Goal: Task Accomplishment & Management: Manage account settings

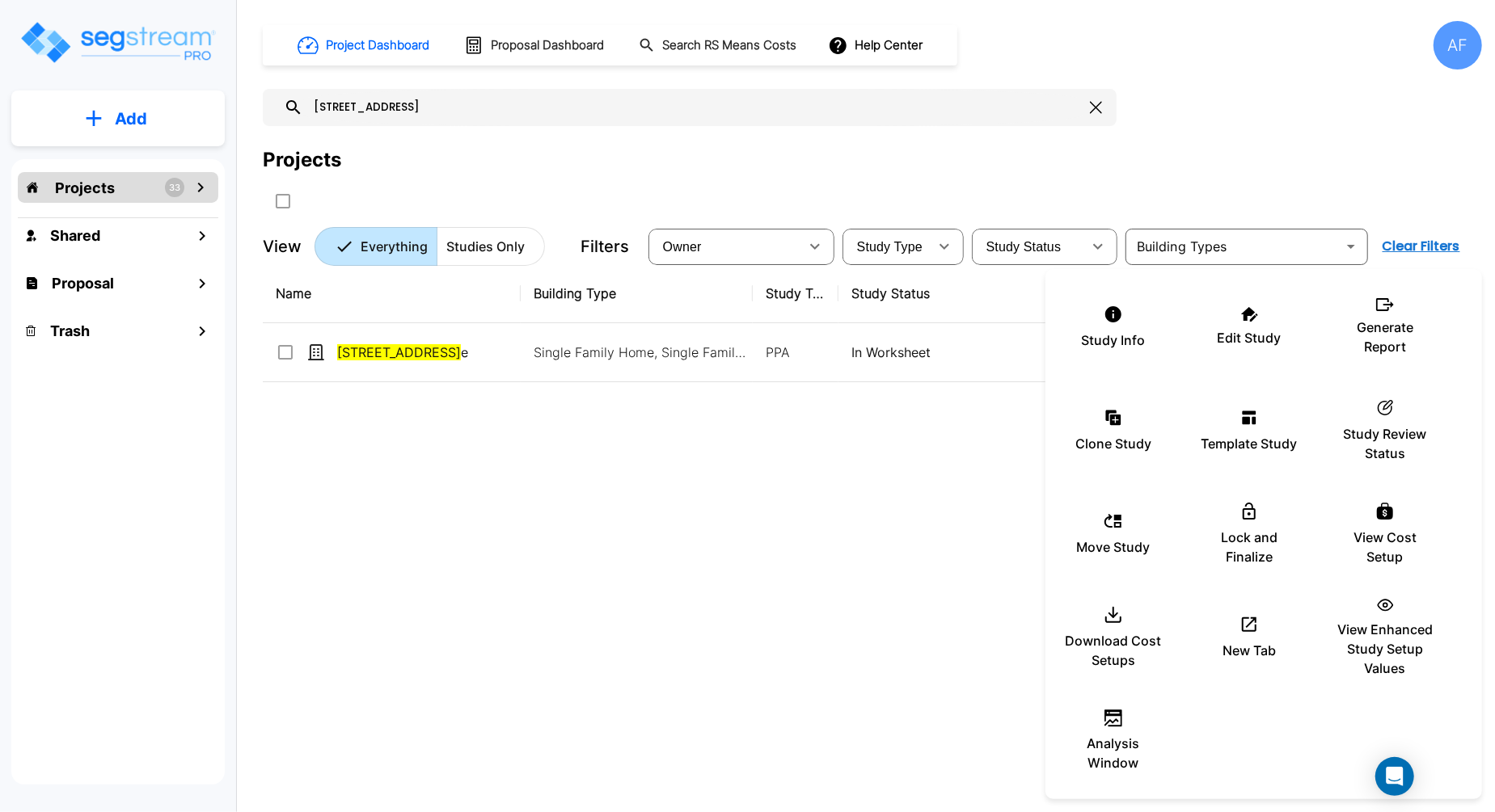
click at [390, 94] on div at bounding box center [748, 406] width 1495 height 812
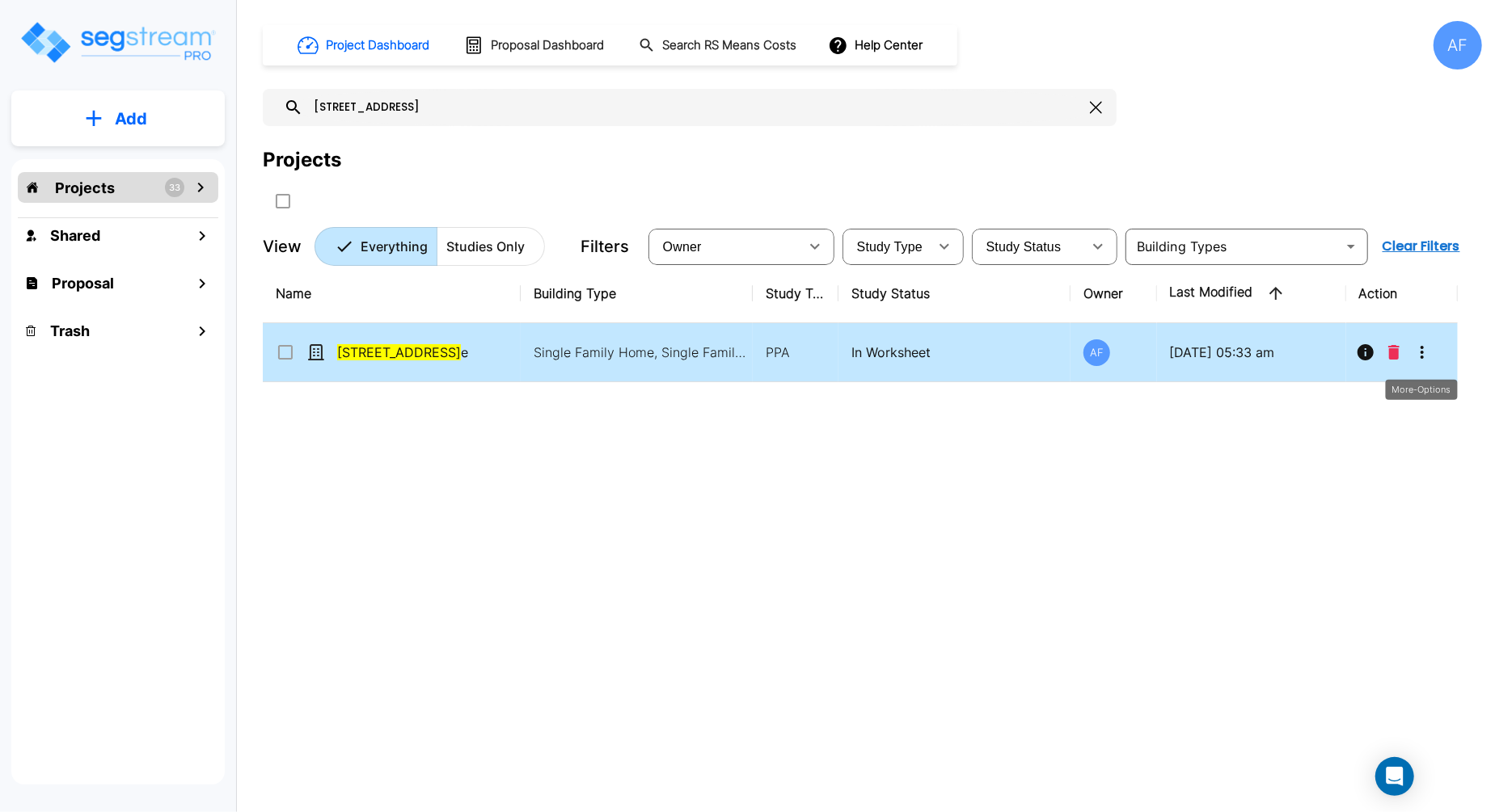
click at [1414, 350] on icon "More-Options" at bounding box center [1422, 352] width 19 height 19
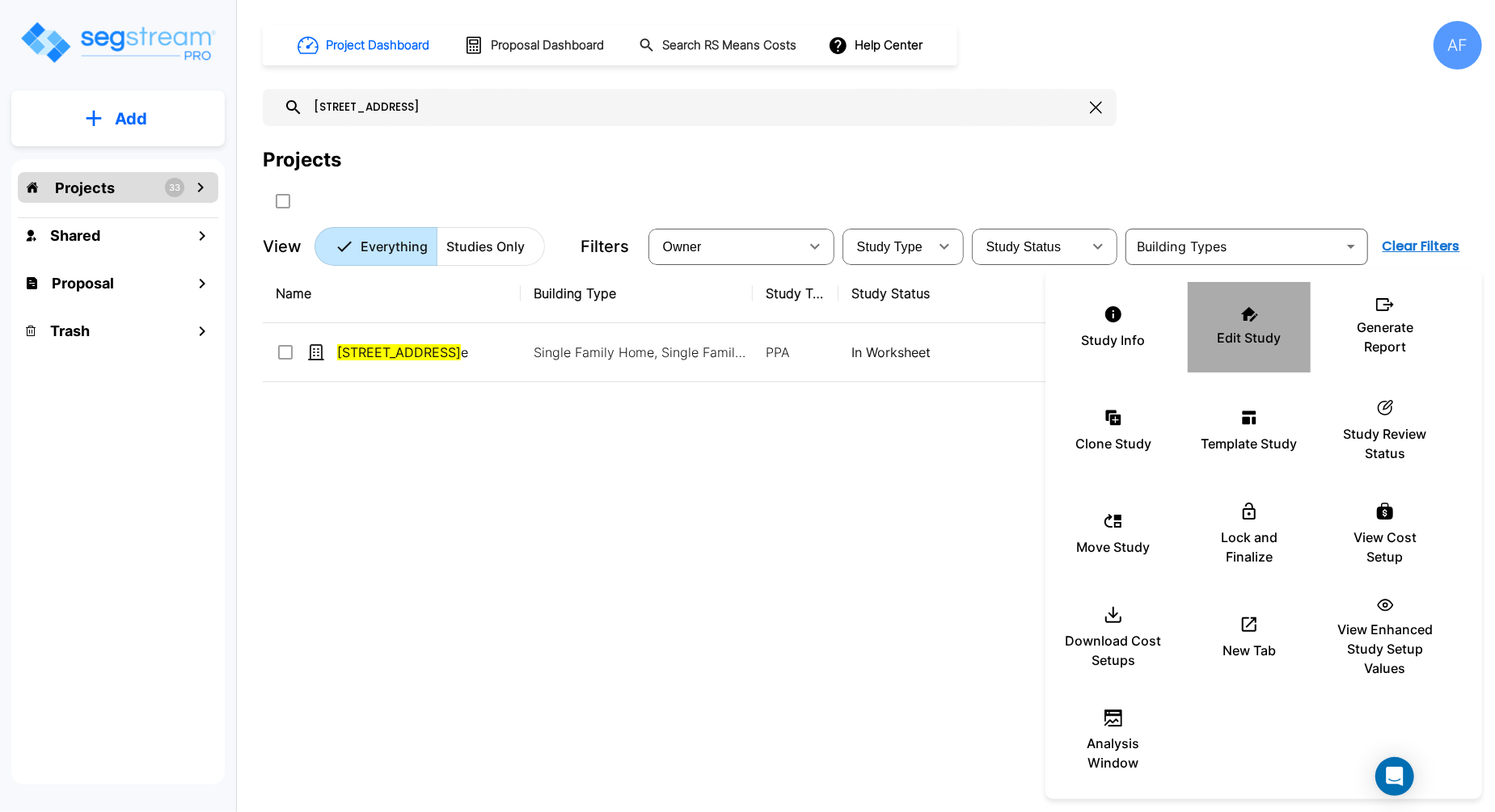
click at [1231, 331] on p "Edit Study" at bounding box center [1249, 337] width 64 height 19
click at [410, 93] on div at bounding box center [748, 406] width 1495 height 812
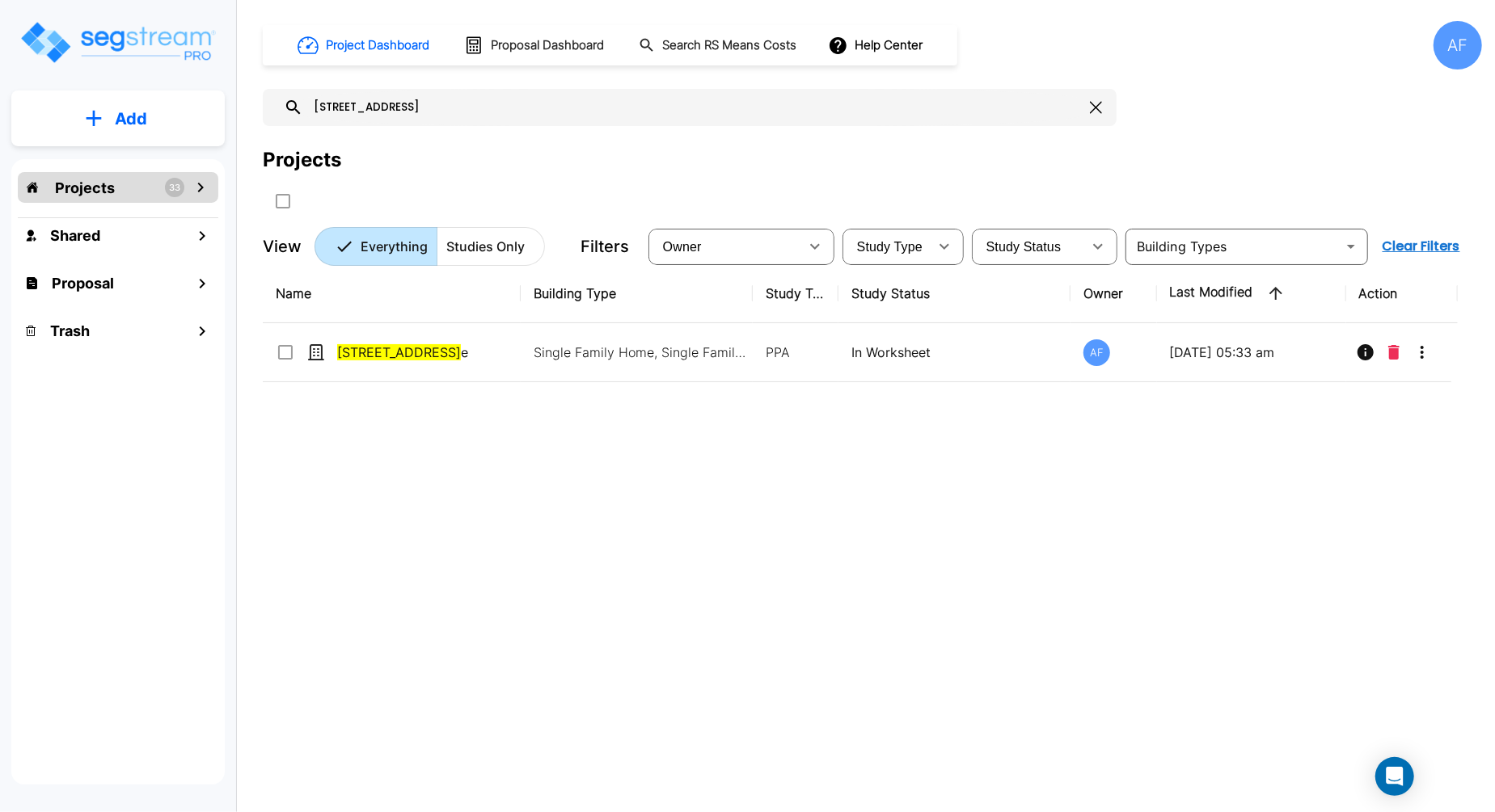
click at [404, 107] on div "Study Info Edit Study Generate Report Clone Study Template Study ic_fluent_stat…" at bounding box center [748, 406] width 1495 height 812
checkbox input "true"
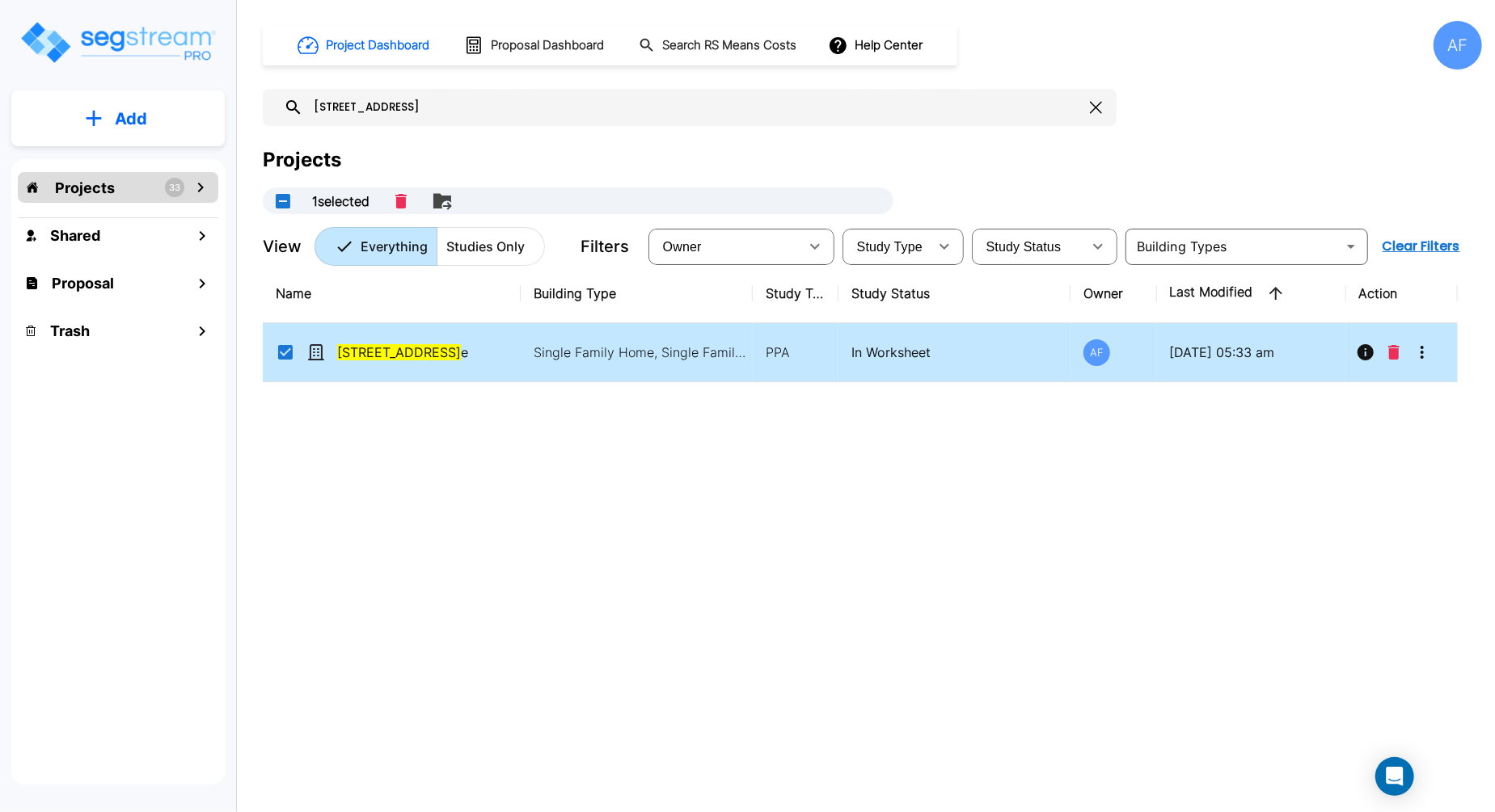
drag, startPoint x: 406, startPoint y: 102, endPoint x: 297, endPoint y: 101, distance: 109.0
click at [297, 101] on div "1525 12th Av" at bounding box center [689, 107] width 854 height 37
paste input "5698 Chapel"
click at [1428, 356] on icon "More-Options" at bounding box center [1422, 352] width 19 height 19
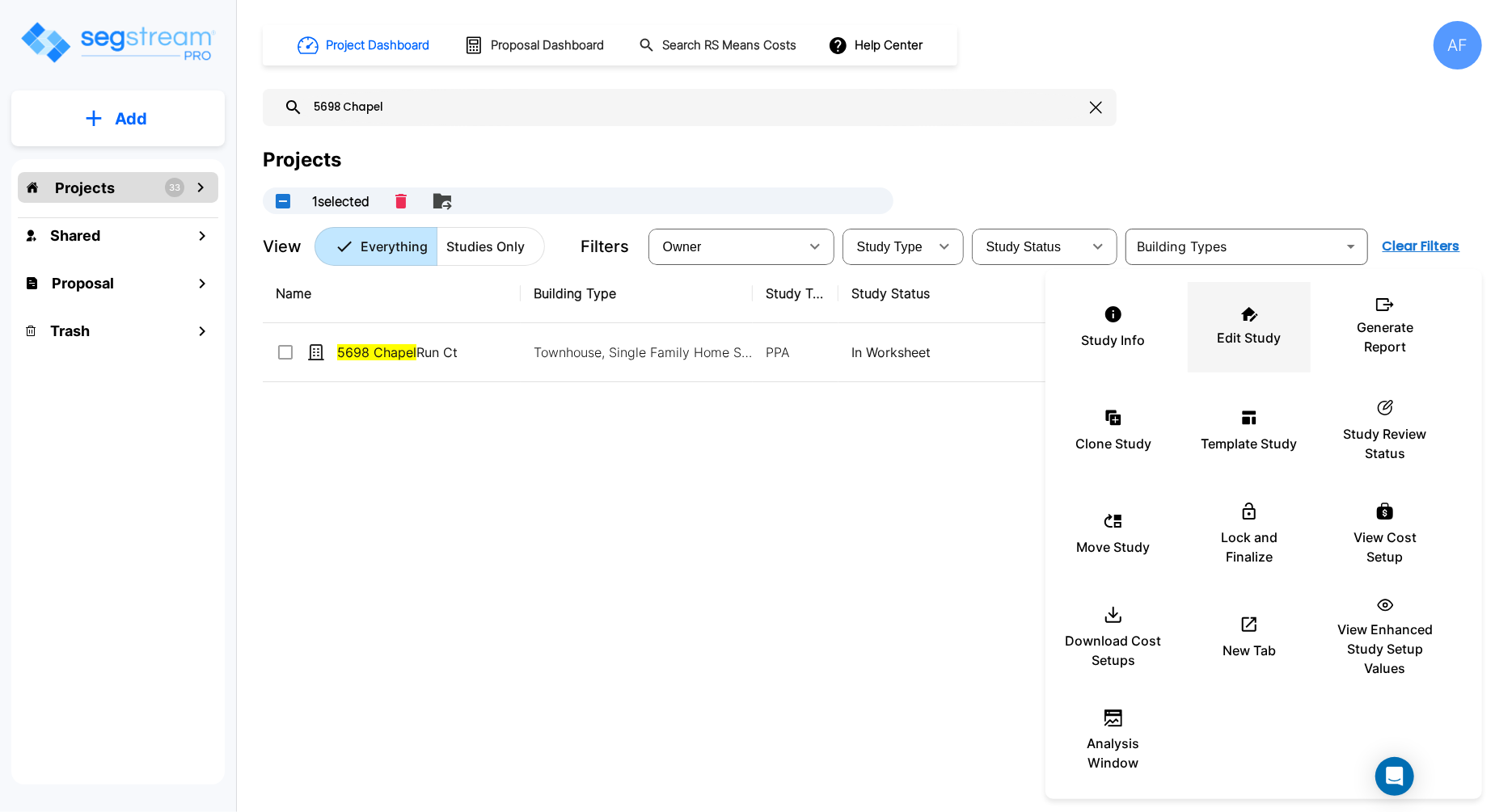
click at [1240, 324] on div "Edit Study" at bounding box center [1249, 327] width 97 height 81
click at [735, 429] on div at bounding box center [748, 406] width 1495 height 812
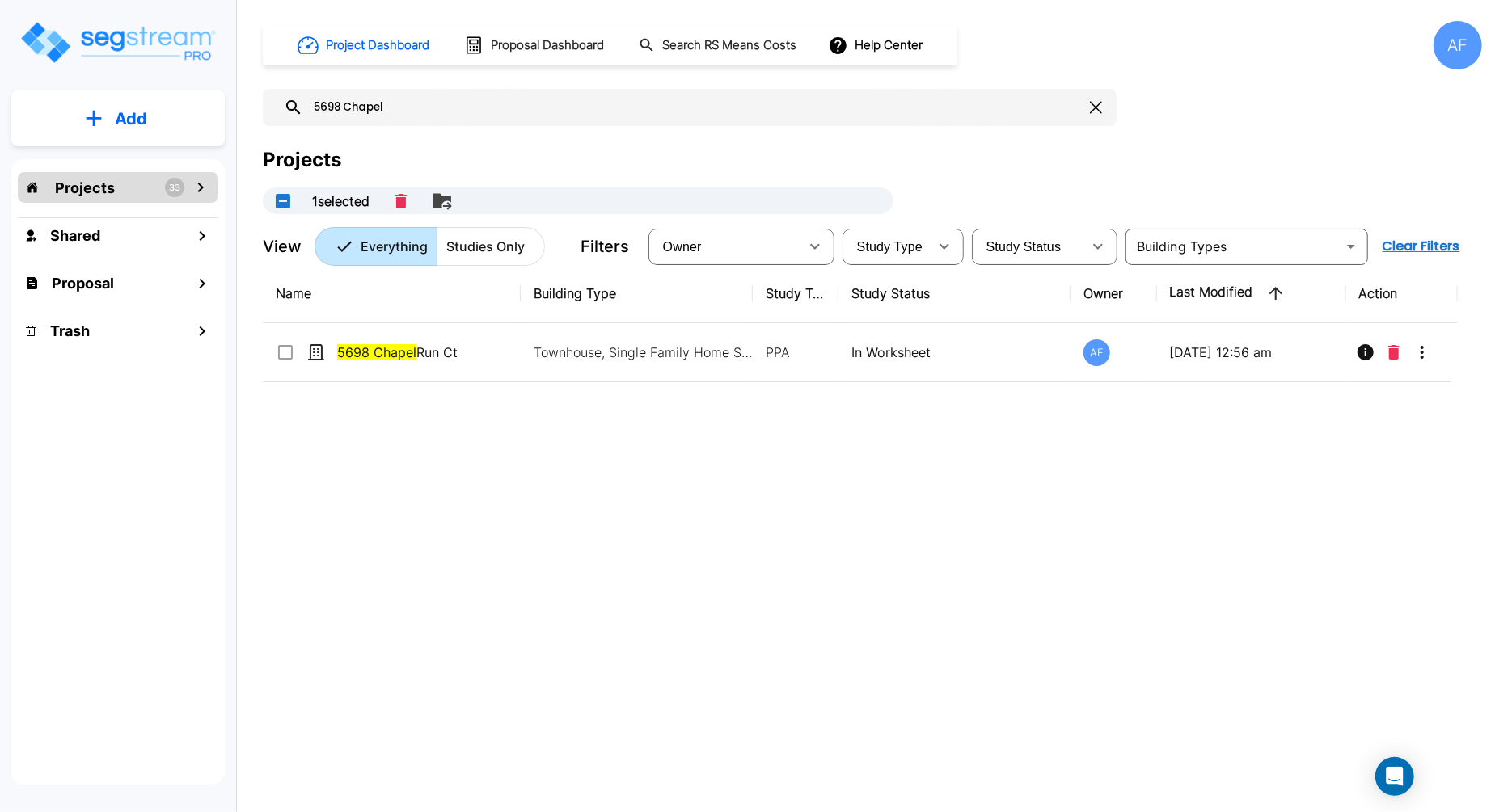
click at [411, 104] on input "5698 Chapel" at bounding box center [693, 107] width 780 height 37
drag, startPoint x: 464, startPoint y: 106, endPoint x: 265, endPoint y: 83, distance: 200.3
click at [265, 83] on div "Project Dashboard Proposal Dashboard Search RS Means Costs Help Center AF 5698 …" at bounding box center [872, 143] width 1219 height 245
paste input "[STREET_ADDRESS]"
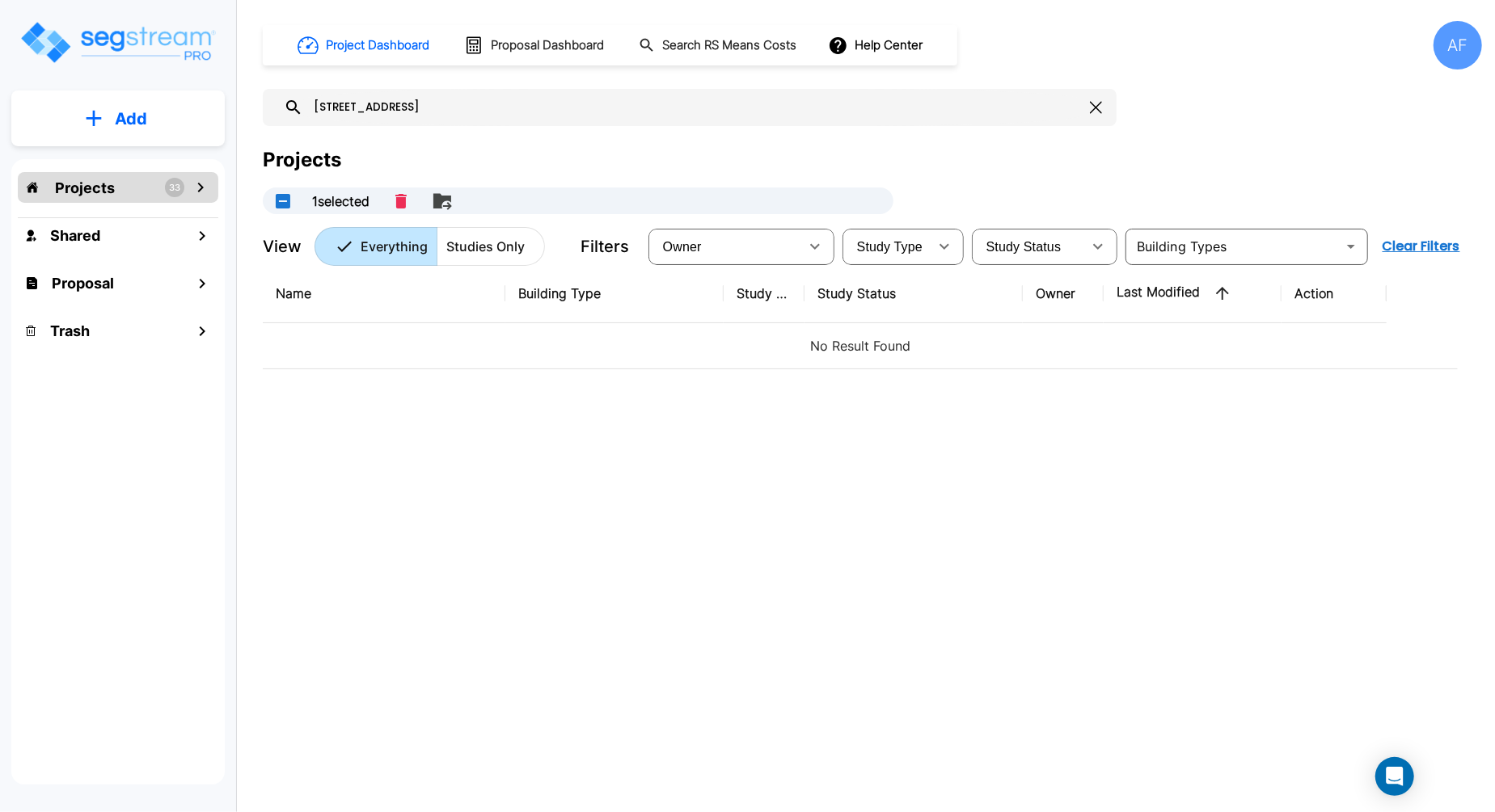
drag, startPoint x: 541, startPoint y: 109, endPoint x: 366, endPoint y: 106, distance: 175.0
click at [366, 106] on input "[STREET_ADDRESS]" at bounding box center [693, 107] width 780 height 37
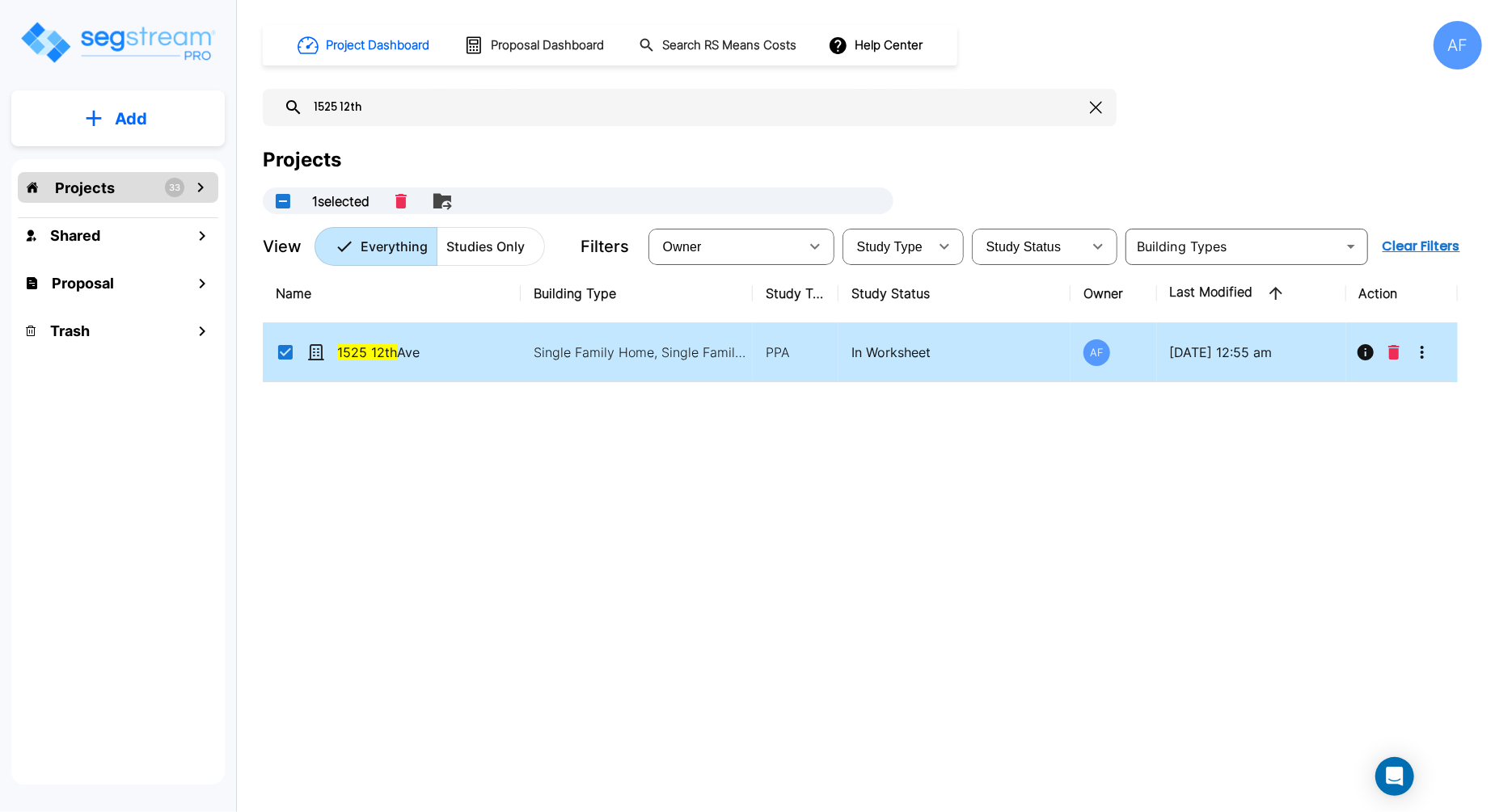
type input "1525 12th"
click at [1425, 358] on icon "More-Options" at bounding box center [1422, 352] width 19 height 19
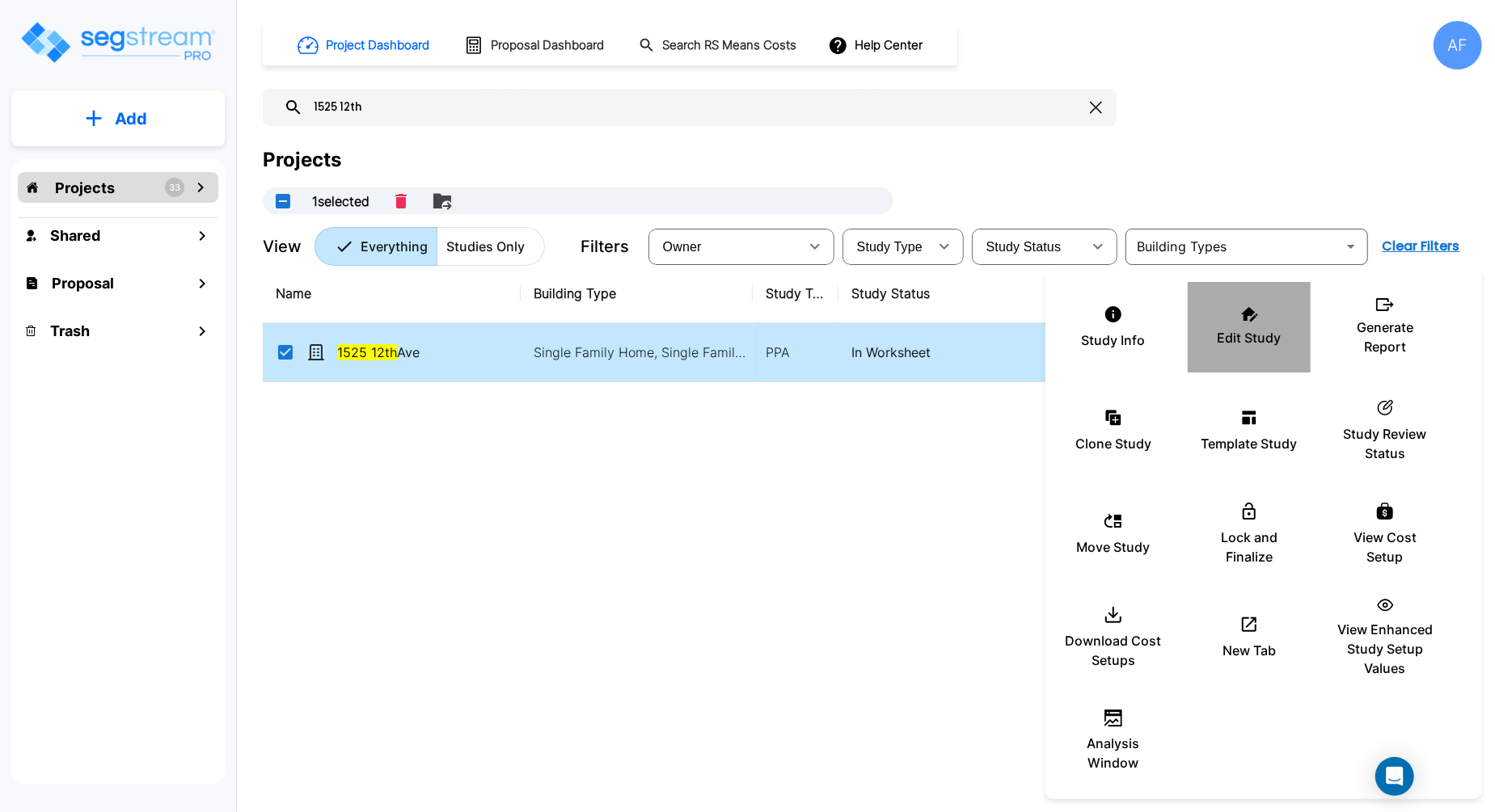
click at [1254, 350] on div "Edit Study" at bounding box center [1249, 327] width 97 height 81
drag, startPoint x: 595, startPoint y: 437, endPoint x: 593, endPoint y: 341, distance: 96.0
click at [595, 437] on div at bounding box center [748, 406] width 1495 height 812
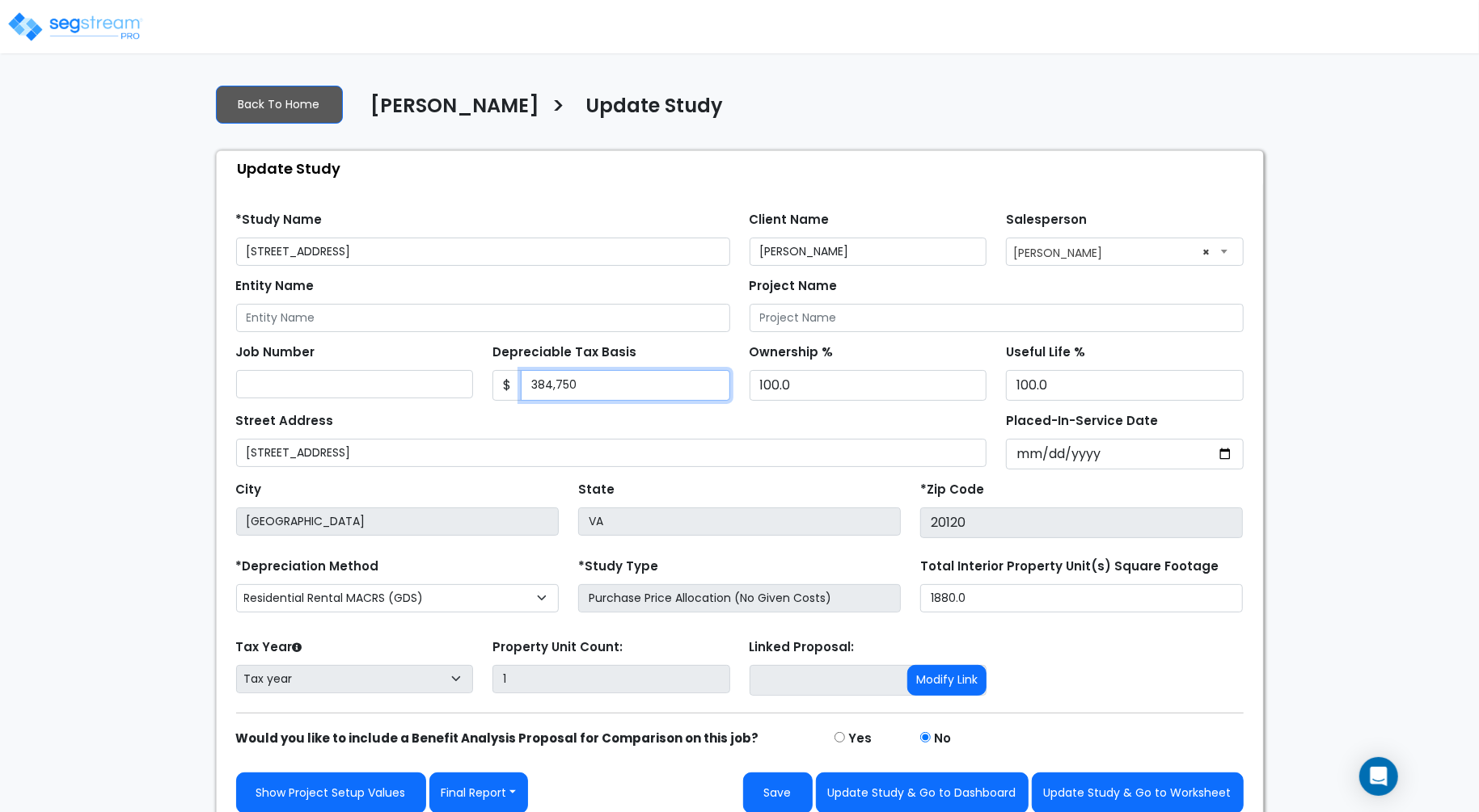
drag, startPoint x: 610, startPoint y: 385, endPoint x: 441, endPoint y: 377, distance: 169.2
click at [441, 377] on div "Job Number Depreciable Tax Basis $ 384,750 Ownership % 100.0" at bounding box center [739, 367] width 1027 height 69
click at [781, 790] on button "Save" at bounding box center [778, 793] width 70 height 41
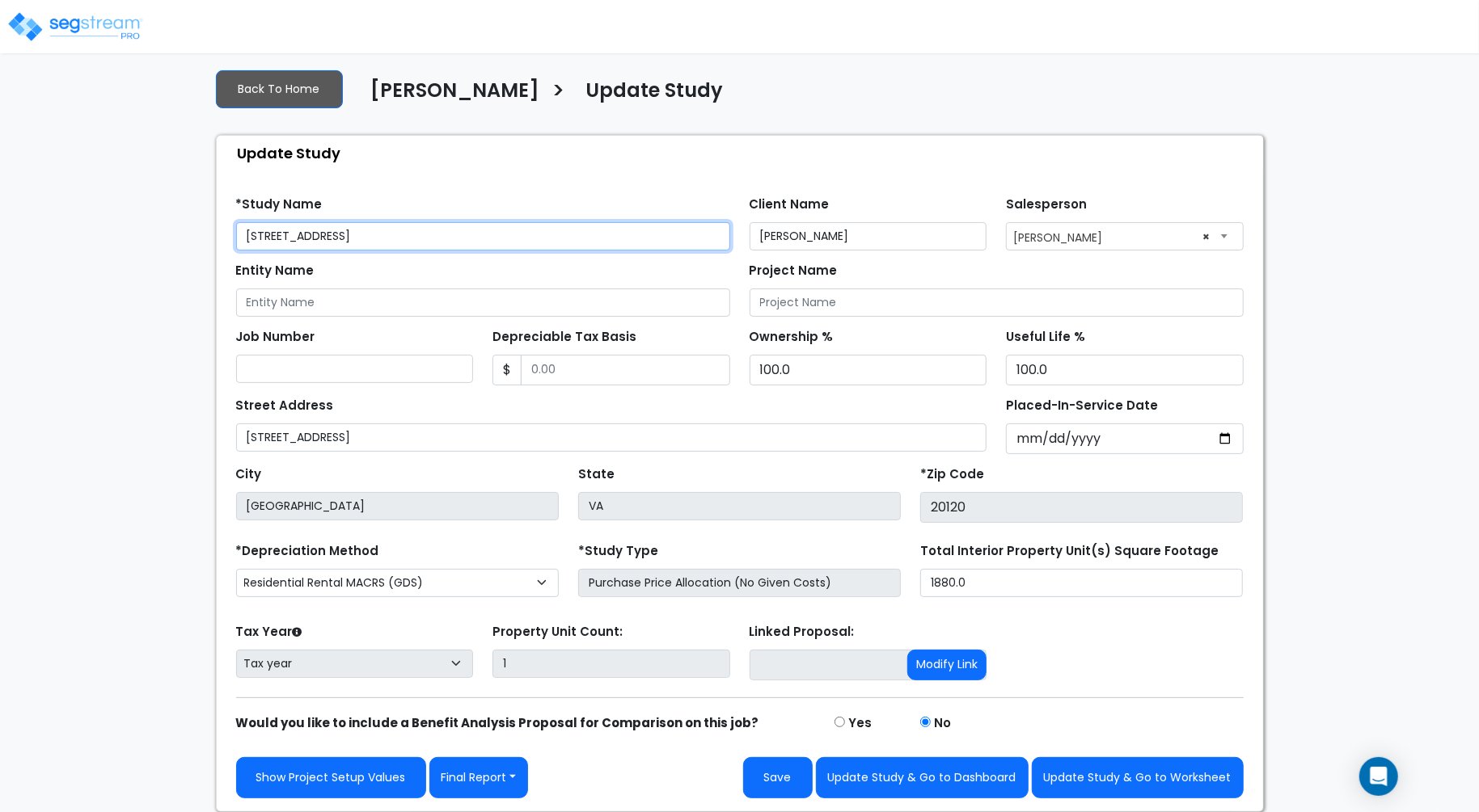
scroll to position [9, 0]
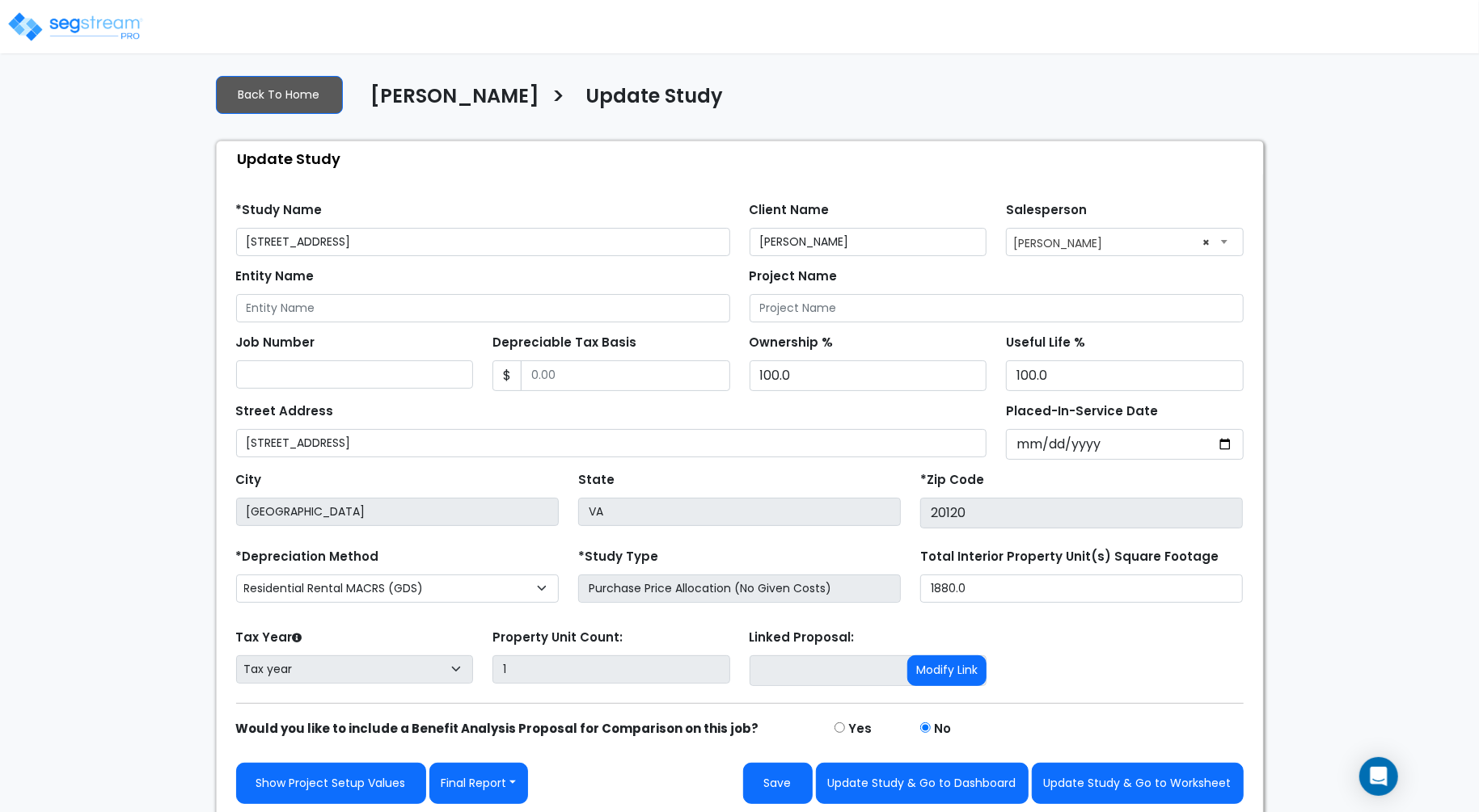
click at [1349, 268] on div "We are Building your Study. So please grab a coffee and let us do the heavy lif…" at bounding box center [739, 439] width 1479 height 757
click at [1346, 383] on div "We are Building your Study. So please grab a coffee and let us do the heavy lif…" at bounding box center [739, 439] width 1479 height 757
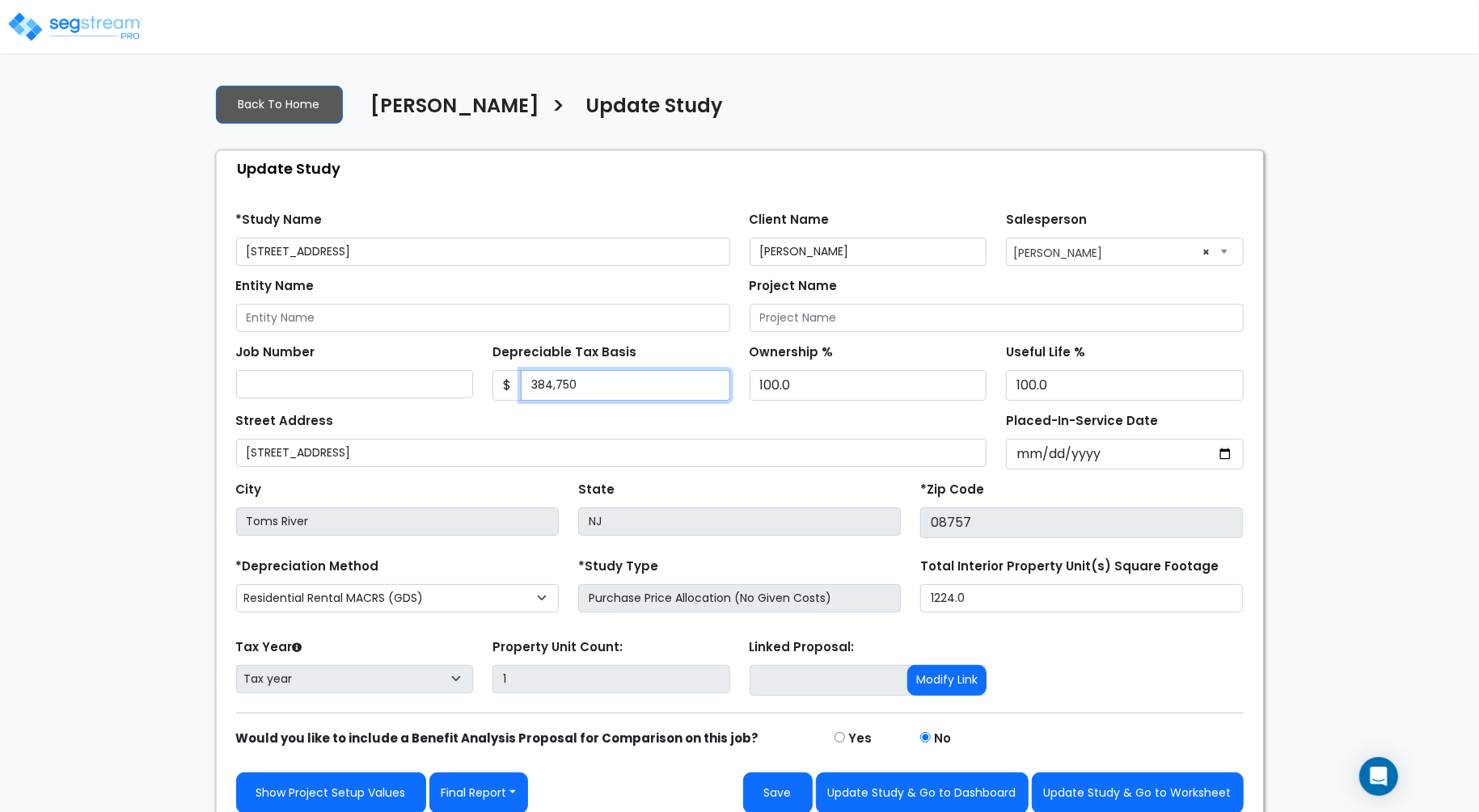
drag, startPoint x: 552, startPoint y: 381, endPoint x: 477, endPoint y: 382, distance: 75.0
click at [477, 382] on div "Job Number Depreciable Tax Basis $ 384,750 Ownership % 100.0" at bounding box center [739, 367] width 1027 height 69
paste input "text"
type input "384,750"
click at [491, 212] on div "*Study Name 1525 12th Ave" at bounding box center [483, 236] width 494 height 58
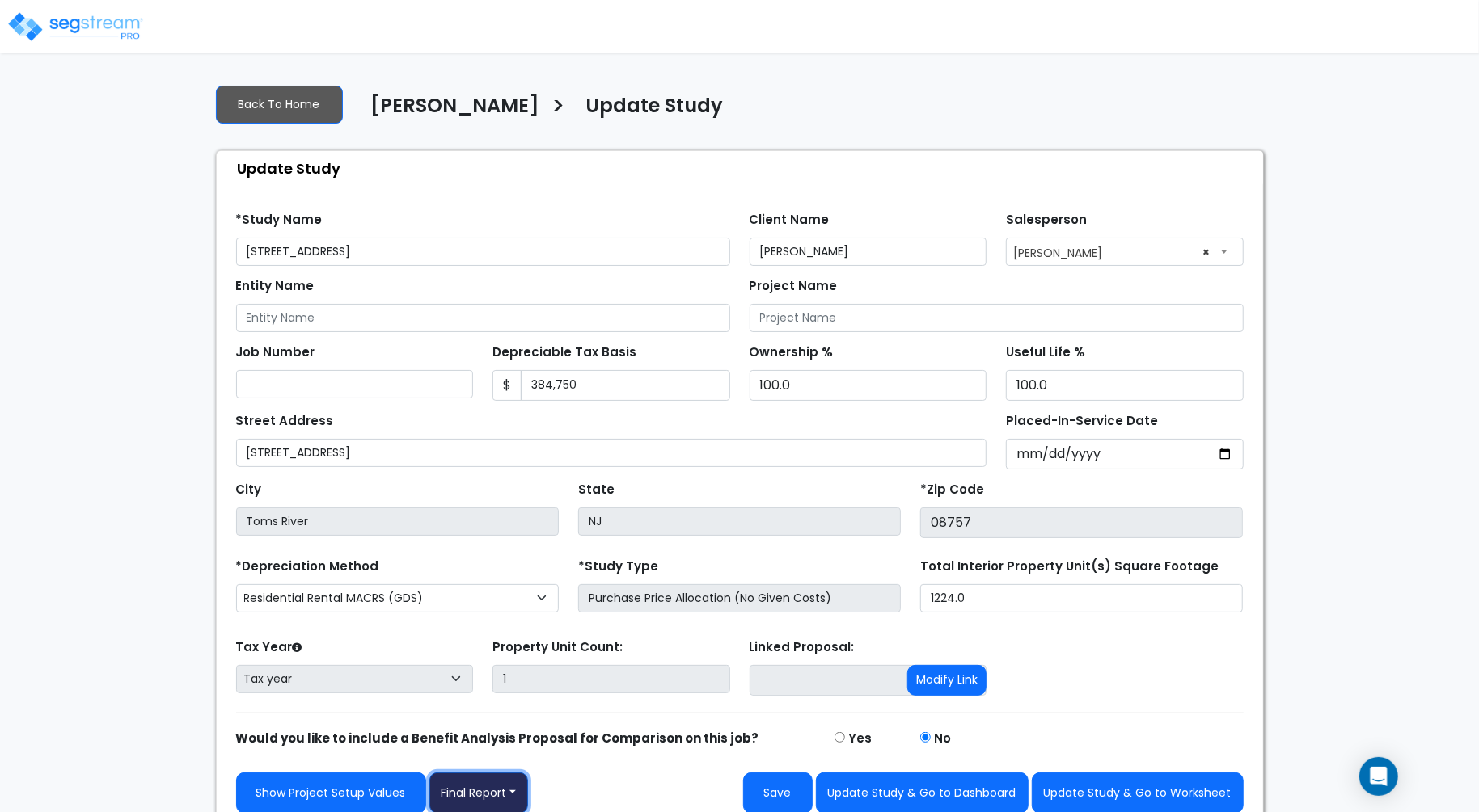
click at [497, 608] on button "Final Report" at bounding box center [478, 793] width 99 height 41
click at [488, 608] on link "Report Images" at bounding box center [515, 709] width 169 height 37
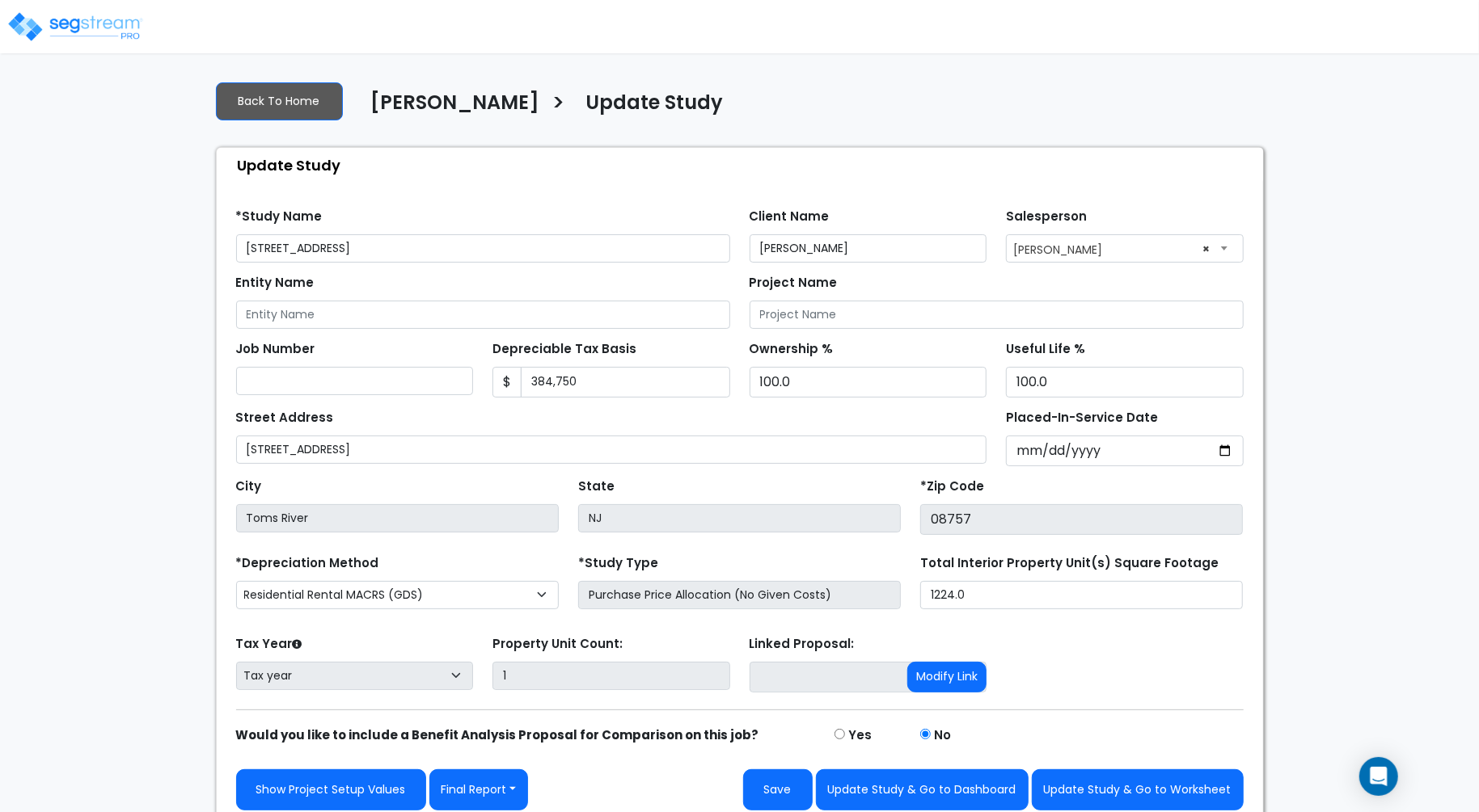
scroll to position [9, 0]
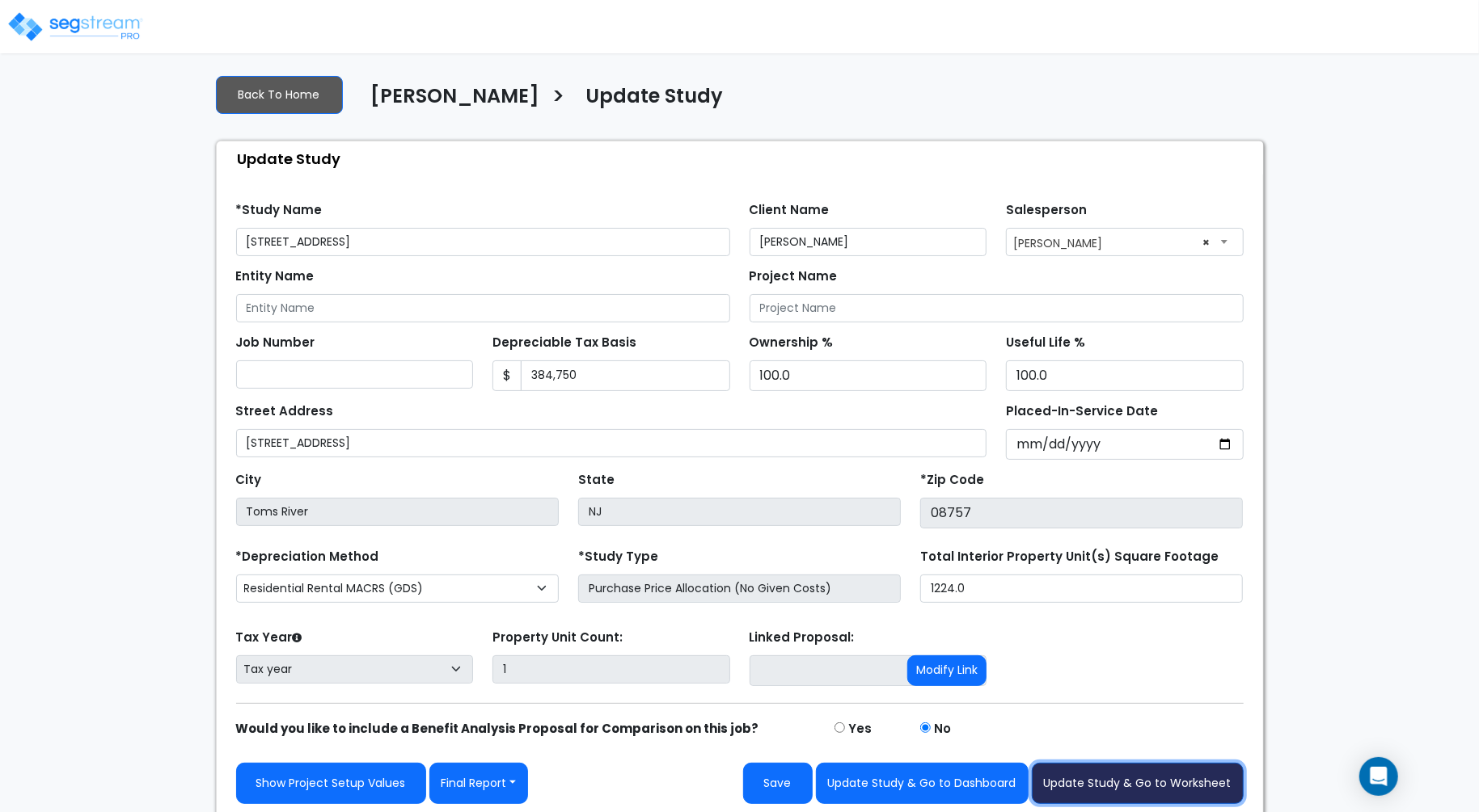
click at [1150, 777] on button "Update Study & Go to Worksheet" at bounding box center [1137, 784] width 212 height 41
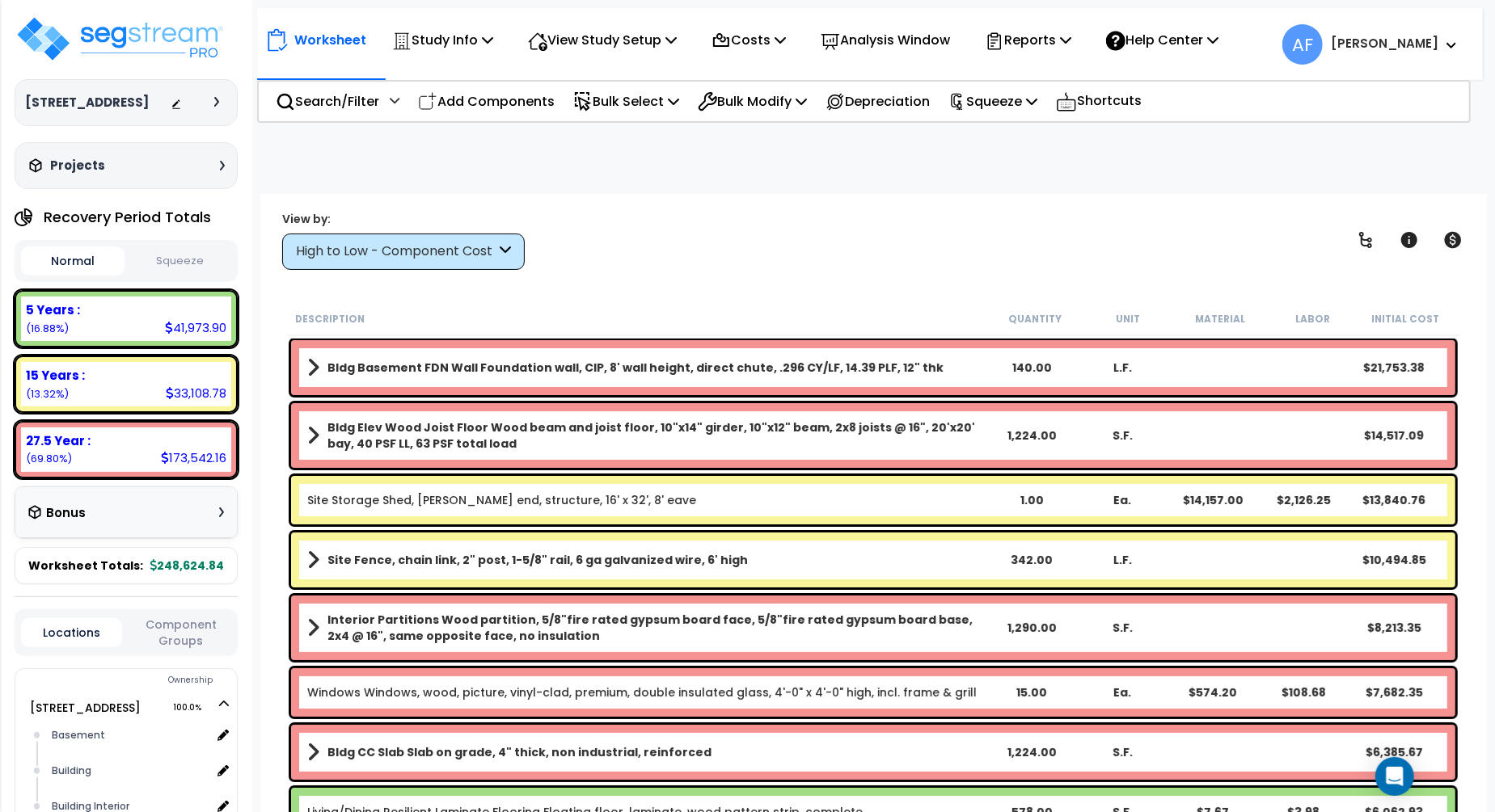
click at [842, 211] on div "View by: High to Low - Component Cost High to Low - Component Cost" at bounding box center [873, 239] width 1193 height 60
click at [1006, 98] on p "Squeeze" at bounding box center [993, 101] width 89 height 22
click at [216, 264] on button "Squeeze" at bounding box center [180, 261] width 104 height 28
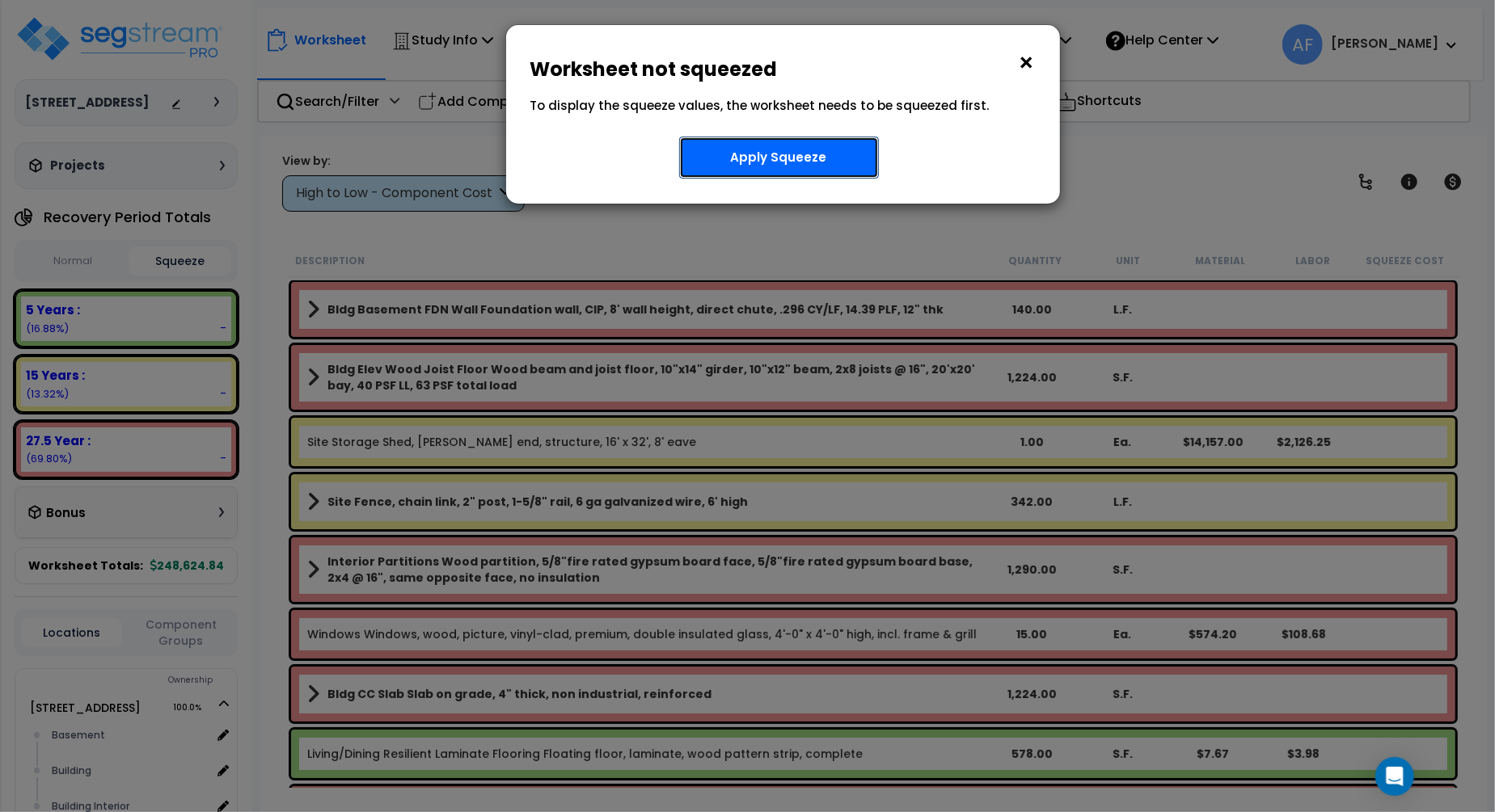
click at [798, 152] on button "Apply Squeeze" at bounding box center [779, 157] width 199 height 42
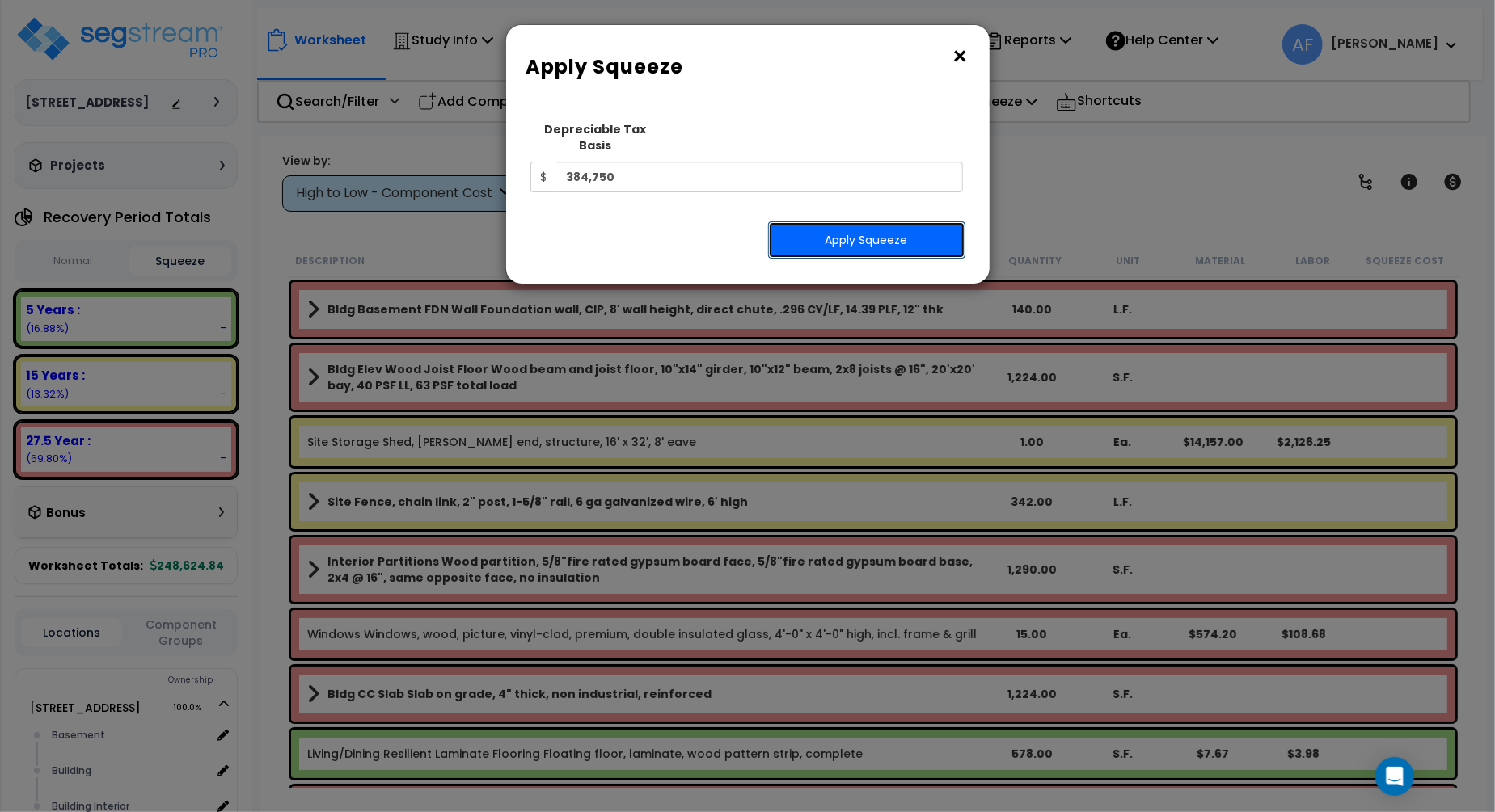
click at [886, 233] on button "Apply Squeeze" at bounding box center [867, 240] width 198 height 37
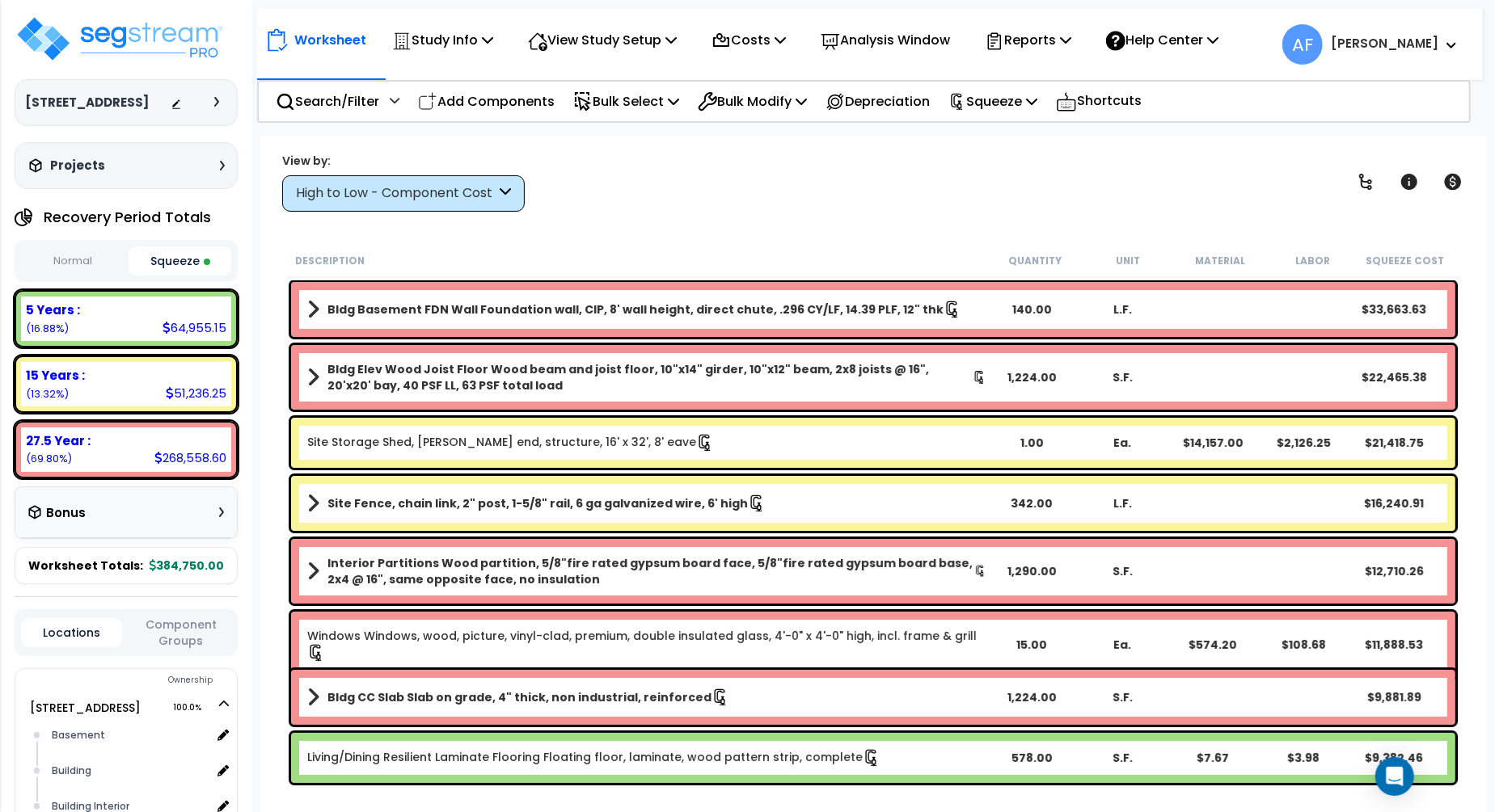
click at [755, 215] on div "Worksheet Study Info Study Setup Add Property Unit Template study Clone study AF" at bounding box center [874, 541] width 1226 height 812
click at [76, 268] on button "Normal" at bounding box center [73, 261] width 104 height 28
click at [143, 268] on button "Squeeze" at bounding box center [180, 261] width 104 height 28
click at [791, 249] on div "Description Quantity Unit Material Labor Squeeze Cost" at bounding box center [873, 261] width 1172 height 34
click at [1066, 36] on p "Reports" at bounding box center [1028, 40] width 86 height 22
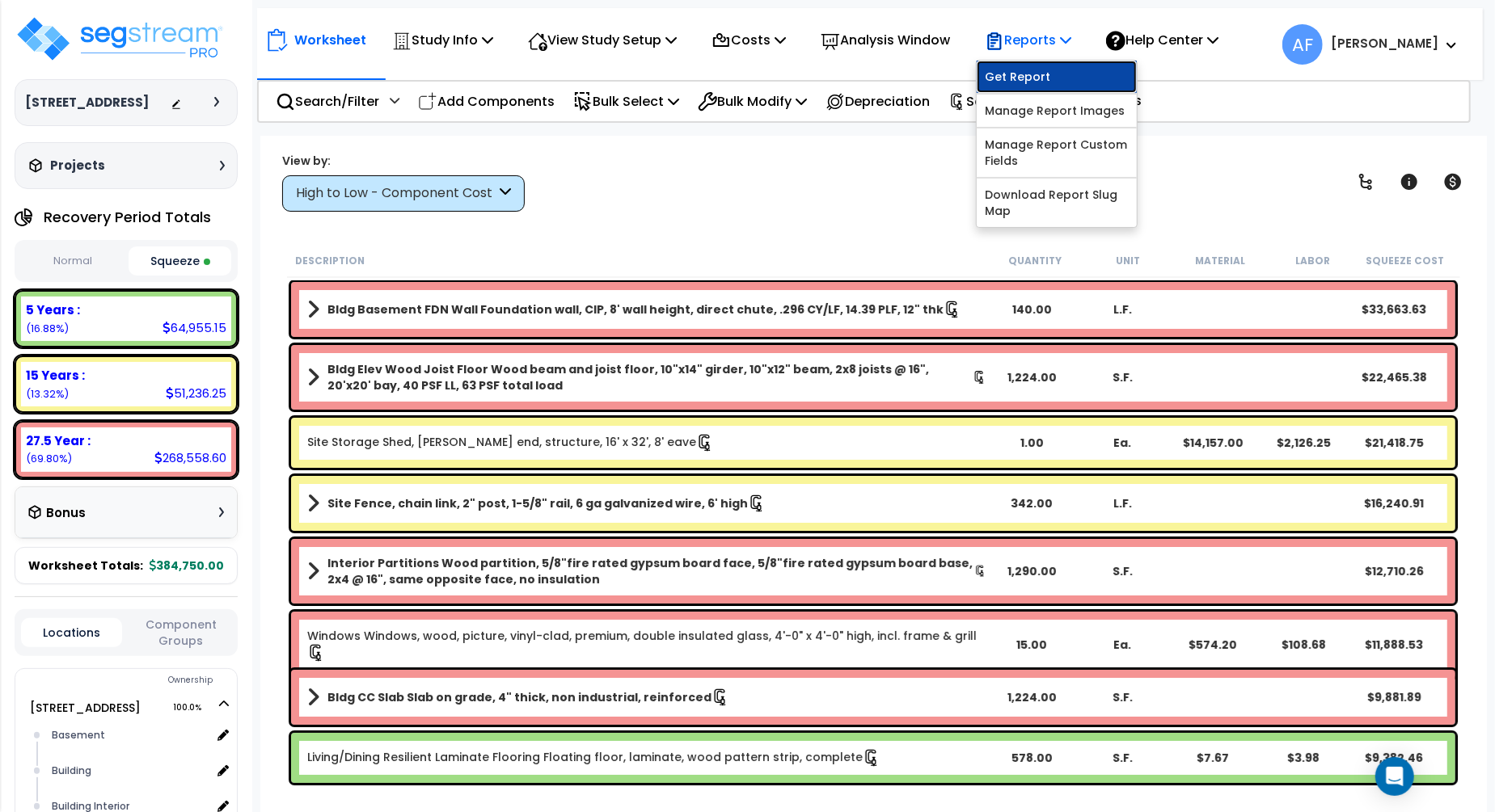
click at [1054, 81] on link "Get Report" at bounding box center [1056, 76] width 160 height 32
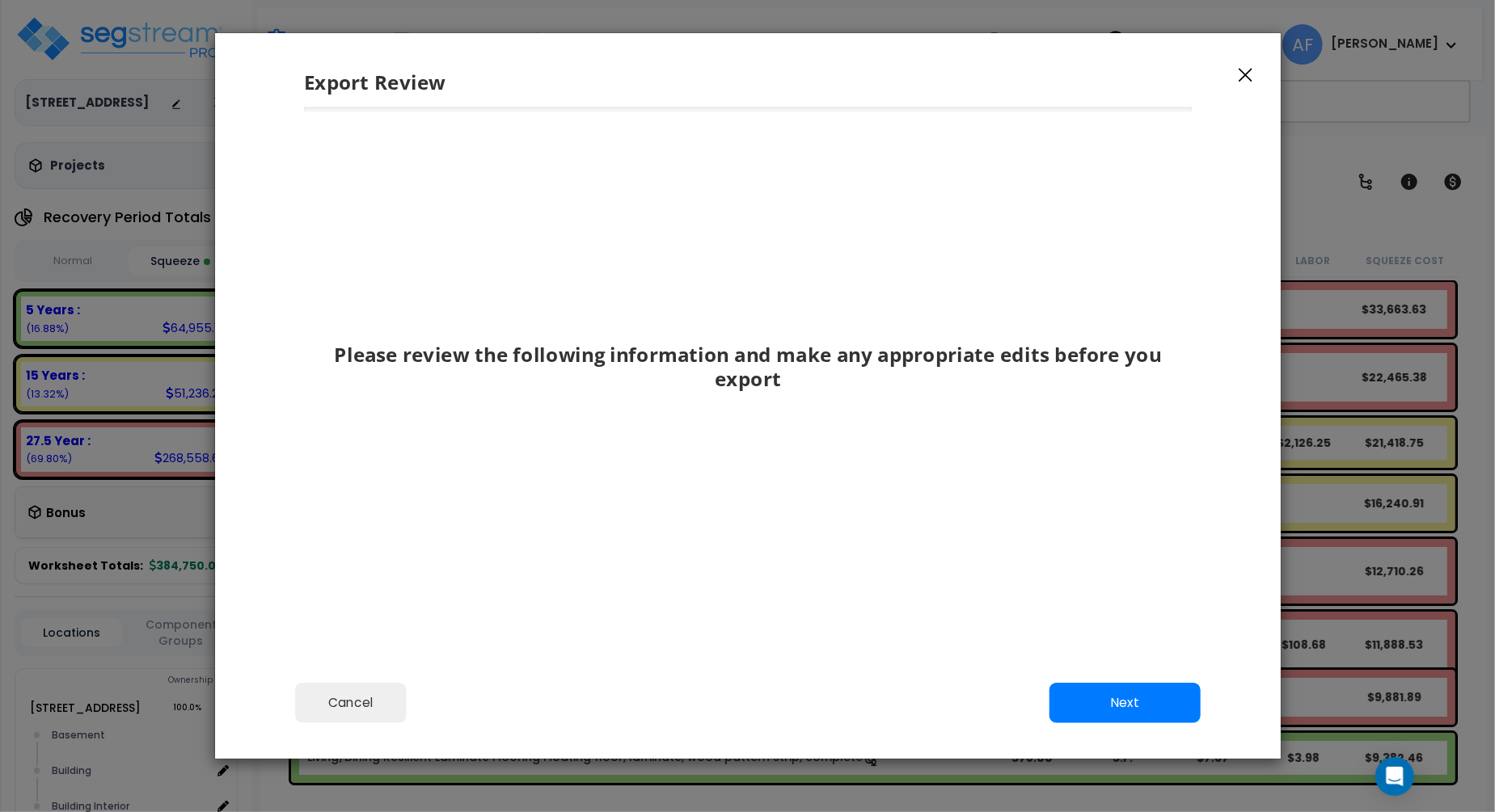
click at [1068, 468] on div "Please review the following information and make any appropriate edits before y…" at bounding box center [748, 362] width 887 height 447
click at [1149, 720] on button "Next" at bounding box center [1124, 702] width 151 height 41
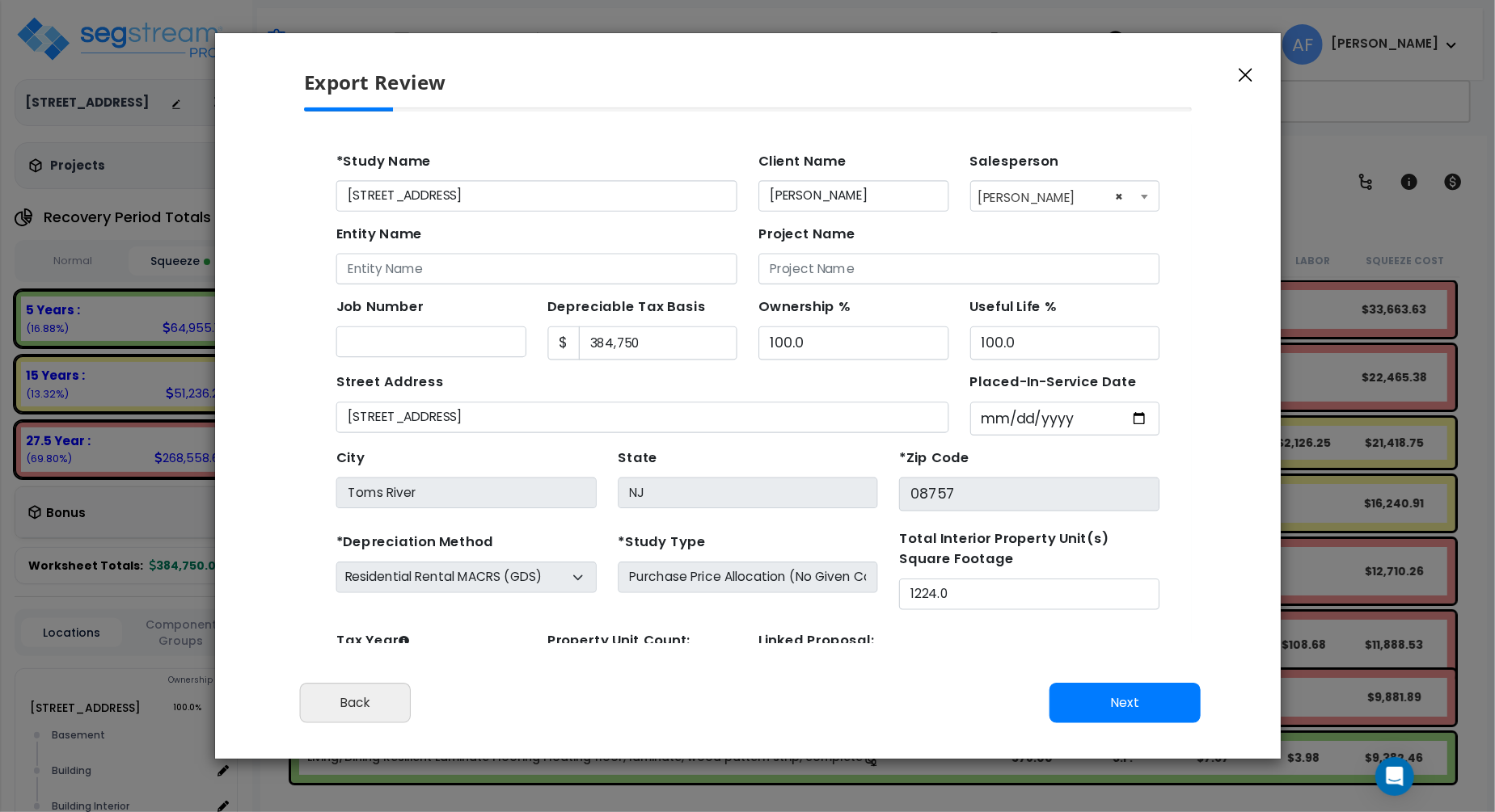
click at [818, 353] on div "Street Address [STREET_ADDRESS]" at bounding box center [610, 375] width 557 height 58
